Goal: Information Seeking & Learning: Learn about a topic

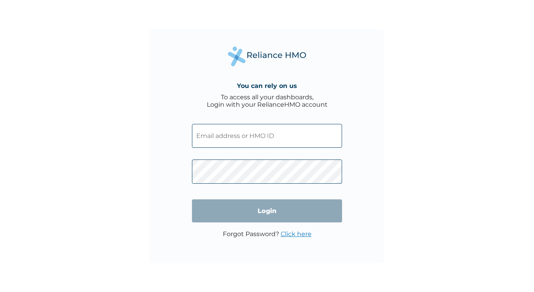
type input "[EMAIL_ADDRESS][DOMAIN_NAME]"
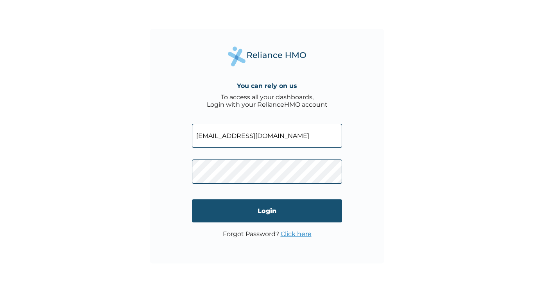
click at [273, 204] on input "Login" at bounding box center [267, 210] width 150 height 23
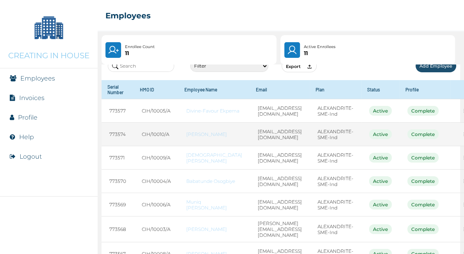
scroll to position [20, 0]
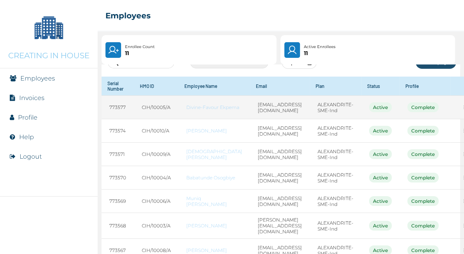
click at [192, 108] on link "Divine-Favour Ekpema" at bounding box center [214, 107] width 56 height 6
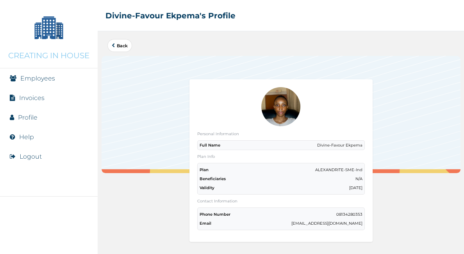
click at [334, 144] on p "Divine-Favour Ekpema" at bounding box center [339, 145] width 45 height 5
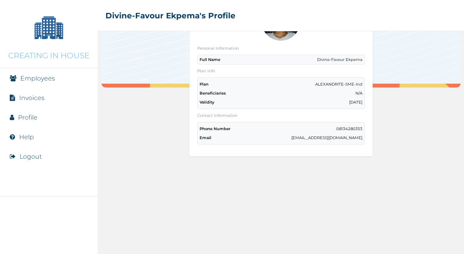
scroll to position [67, 0]
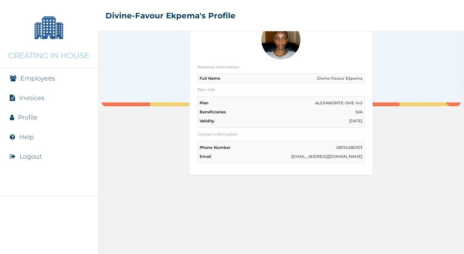
click at [323, 159] on div "Phone Number 08134280353 Email divine@creatinginhouse.com" at bounding box center [281, 152] width 168 height 23
click at [327, 157] on p "divine@creatinginhouse.com" at bounding box center [326, 156] width 71 height 5
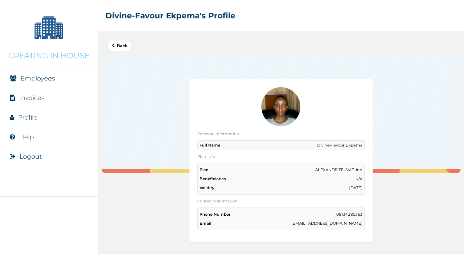
scroll to position [0, 0]
click at [27, 82] on link "Employees" at bounding box center [37, 78] width 35 height 7
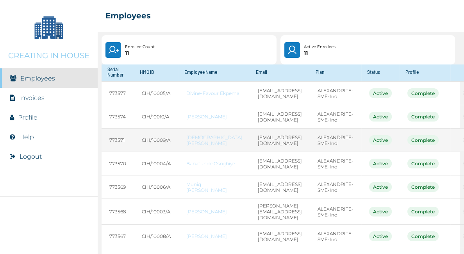
scroll to position [39, 0]
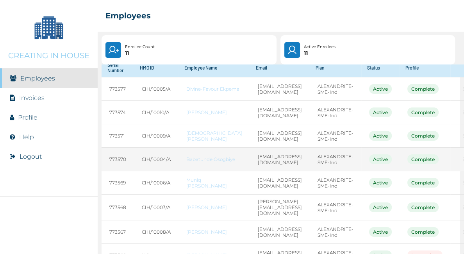
click at [196, 161] on link "Babatunde Osogbiye" at bounding box center [214, 159] width 56 height 6
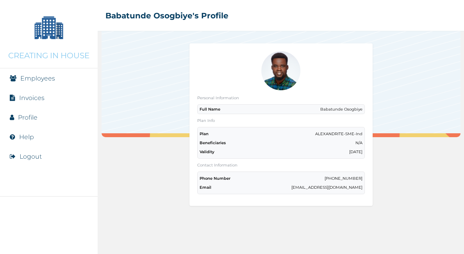
scroll to position [18, 0]
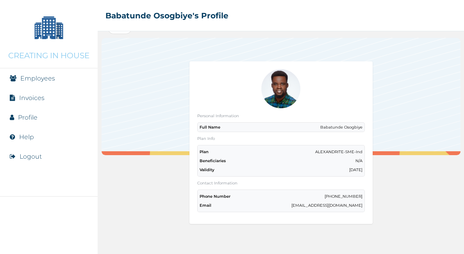
click at [26, 102] on link "Invoices" at bounding box center [31, 97] width 25 height 7
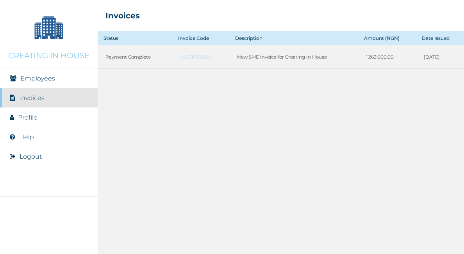
click at [27, 82] on link "Employees" at bounding box center [37, 78] width 35 height 7
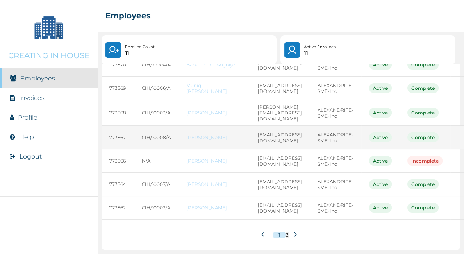
scroll to position [137, 0]
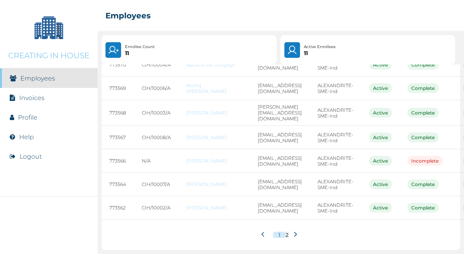
click at [295, 235] on icon at bounding box center [295, 234] width 3 height 5
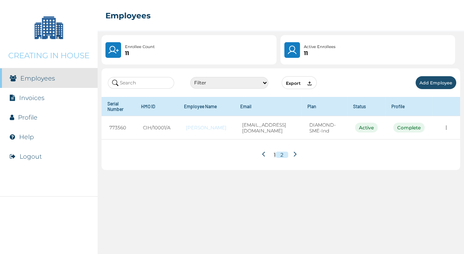
click at [264, 154] on icon at bounding box center [263, 154] width 3 height 5
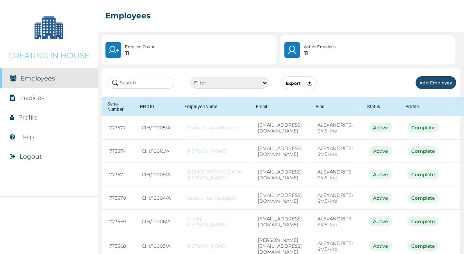
click at [27, 141] on link "Help" at bounding box center [26, 136] width 15 height 7
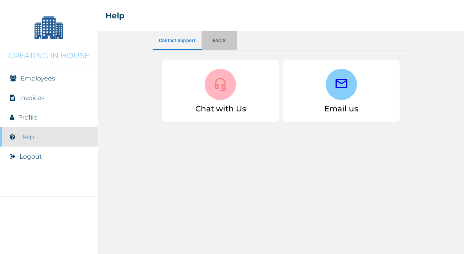
click at [220, 42] on button "Faq's" at bounding box center [219, 40] width 35 height 19
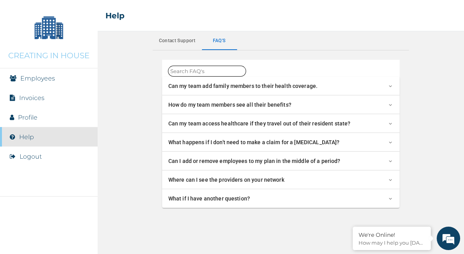
click at [293, 159] on span "Can I add or remove employees to my plan in the middle of a period?" at bounding box center [254, 161] width 172 height 8
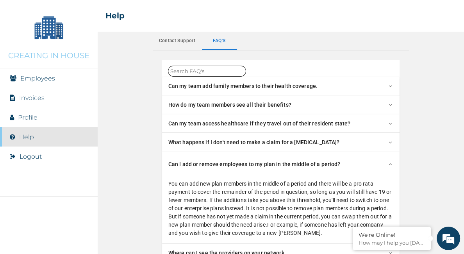
click at [165, 41] on button "Contact support" at bounding box center [177, 40] width 49 height 19
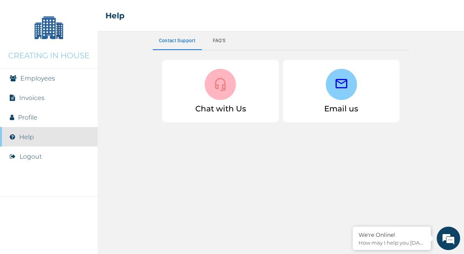
click at [221, 80] on icon at bounding box center [220, 84] width 14 height 14
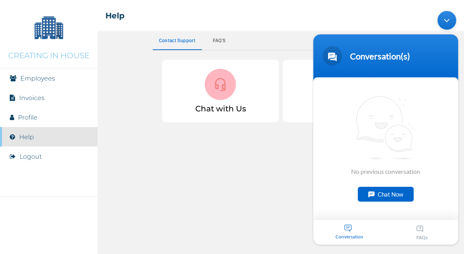
click at [36, 102] on link "Invoices" at bounding box center [31, 97] width 25 height 7
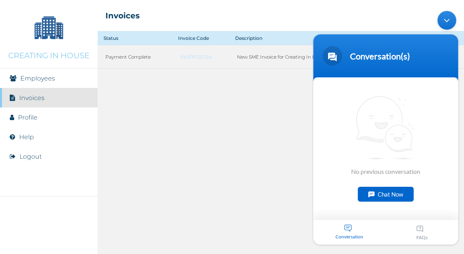
click at [34, 82] on link "Employees" at bounding box center [37, 78] width 35 height 7
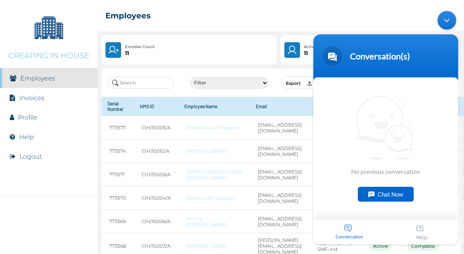
click at [450, 23] on div "Minimize live chat window" at bounding box center [447, 20] width 19 height 19
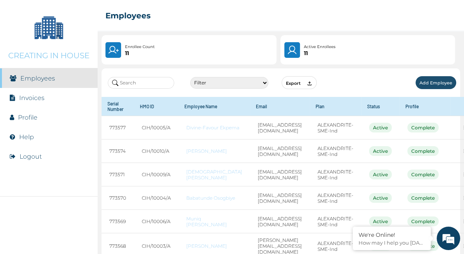
click at [21, 141] on link "Help" at bounding box center [26, 136] width 15 height 7
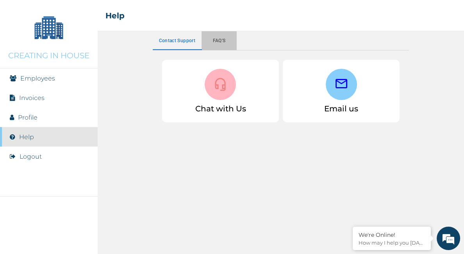
click at [217, 42] on button "Faq's" at bounding box center [219, 40] width 35 height 19
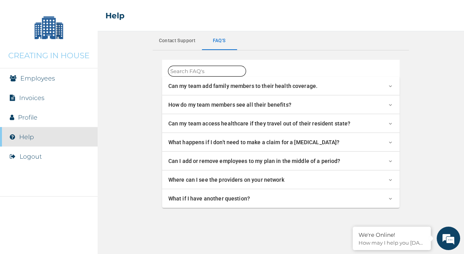
click at [247, 198] on span "What if I have another question?" at bounding box center [209, 199] width 82 height 8
